Goal: Find specific page/section: Find specific page/section

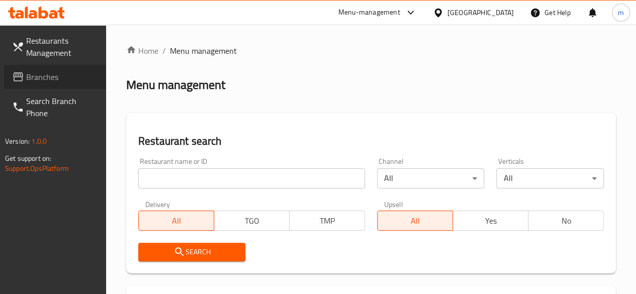
click at [51, 78] on span "Branches" at bounding box center [62, 77] width 72 height 12
